Goal: Transaction & Acquisition: Book appointment/travel/reservation

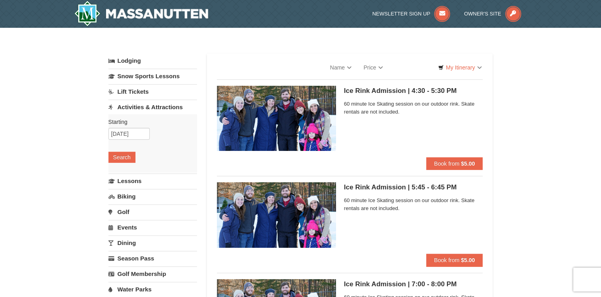
select select "10"
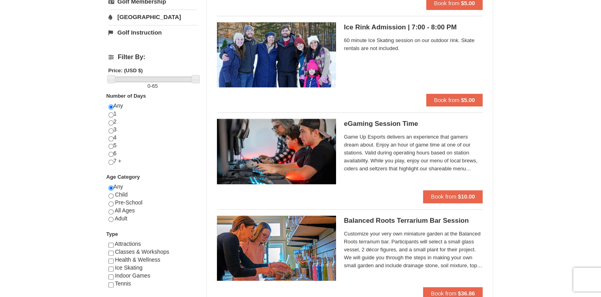
scroll to position [238, 0]
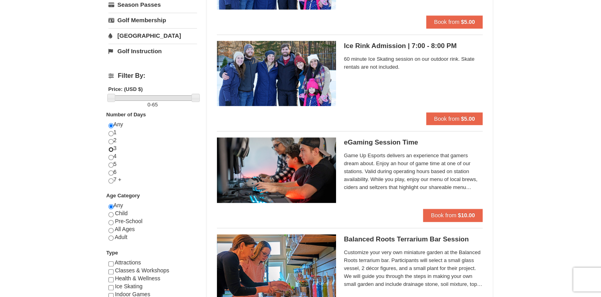
click at [111, 148] on input "radio" at bounding box center [111, 149] width 5 height 5
radio input "true"
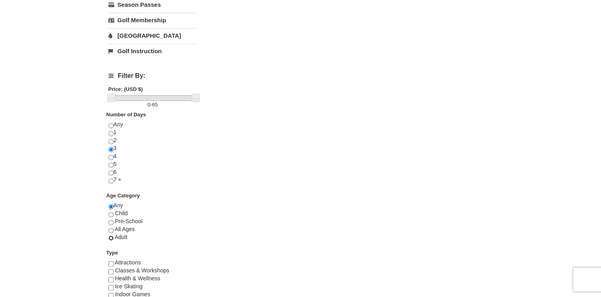
click at [111, 236] on input "radio" at bounding box center [111, 238] width 5 height 5
radio input "true"
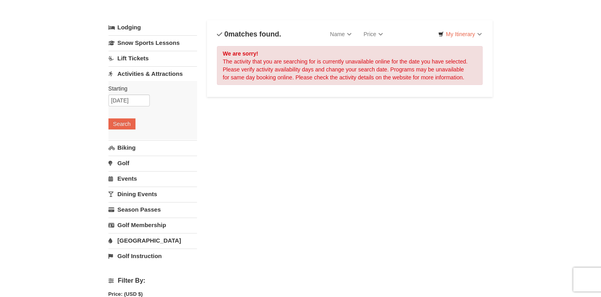
scroll to position [0, 0]
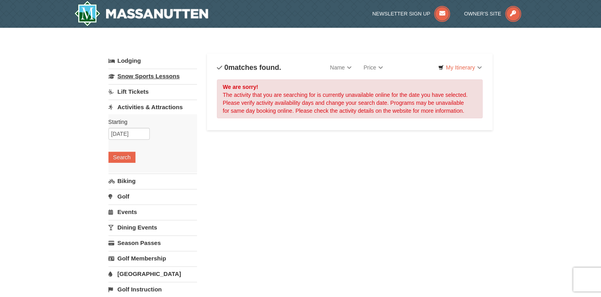
click at [156, 79] on link "Snow Sports Lessons" at bounding box center [153, 76] width 89 height 15
